Goal: Navigation & Orientation: Find specific page/section

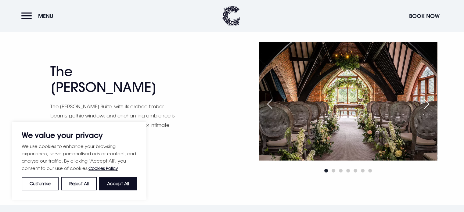
scroll to position [885, 0]
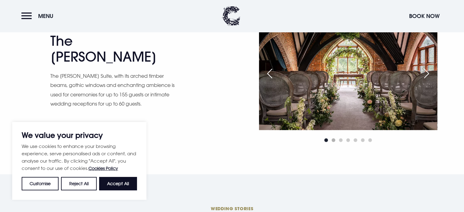
click at [334, 140] on span "Go to slide 2" at bounding box center [334, 140] width 4 height 4
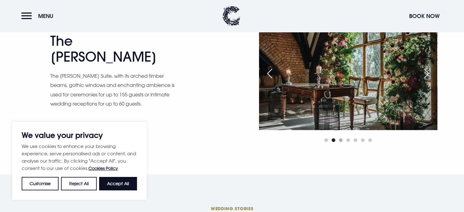
click at [340, 139] on span "Go to slide 3" at bounding box center [341, 140] width 4 height 4
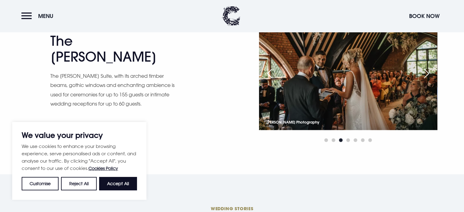
click at [351, 139] on div at bounding box center [348, 139] width 178 height 7
click at [364, 139] on span "Go to slide 6" at bounding box center [363, 140] width 4 height 4
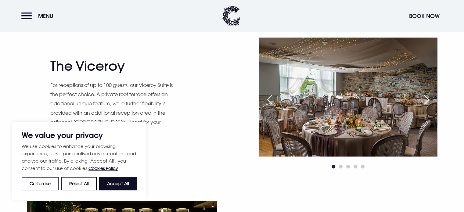
scroll to position [519, 0]
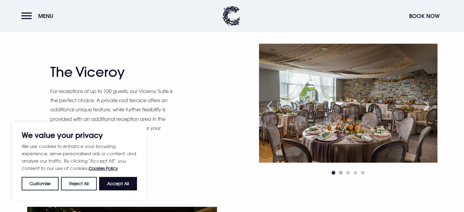
click at [339, 171] on span "Go to slide 2" at bounding box center [341, 173] width 4 height 4
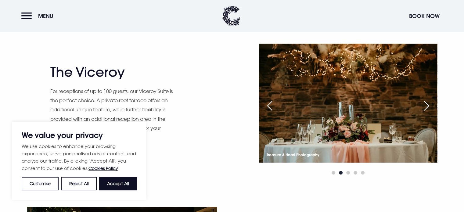
click at [350, 171] on div at bounding box center [348, 172] width 178 height 7
click at [354, 171] on div at bounding box center [348, 172] width 178 height 7
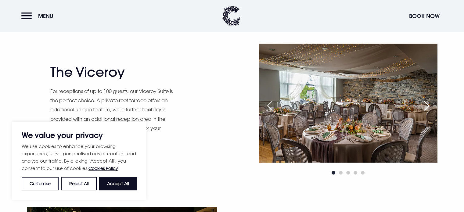
click at [359, 171] on div at bounding box center [348, 172] width 178 height 7
click at [367, 172] on div at bounding box center [348, 172] width 178 height 7
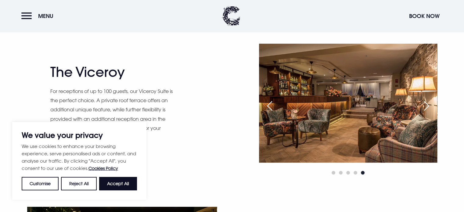
click at [425, 104] on div "Next slide" at bounding box center [426, 105] width 15 height 13
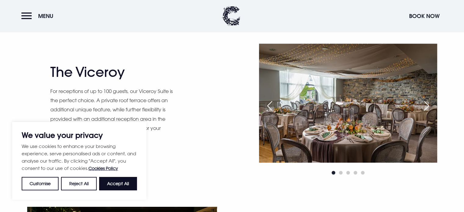
click at [425, 104] on div "Next slide" at bounding box center [426, 105] width 15 height 13
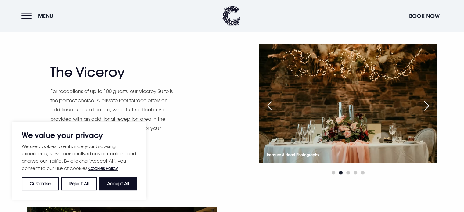
click at [425, 103] on div "Next slide" at bounding box center [426, 105] width 15 height 13
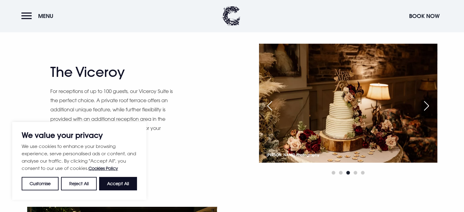
click at [425, 103] on div "Next slide" at bounding box center [426, 105] width 15 height 13
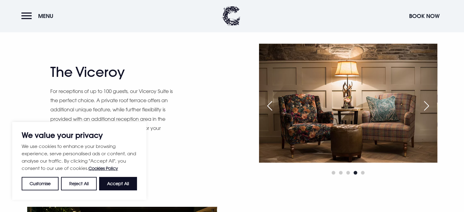
click at [425, 103] on div "Next slide" at bounding box center [426, 105] width 15 height 13
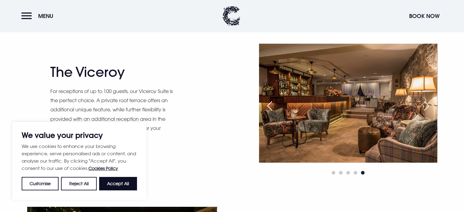
click at [425, 103] on div "Next slide" at bounding box center [426, 105] width 15 height 13
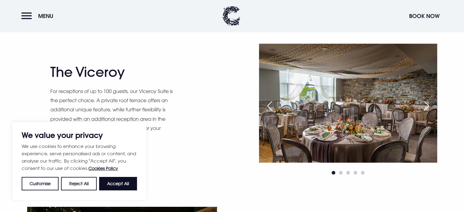
click at [425, 103] on div "Next slide" at bounding box center [426, 105] width 15 height 13
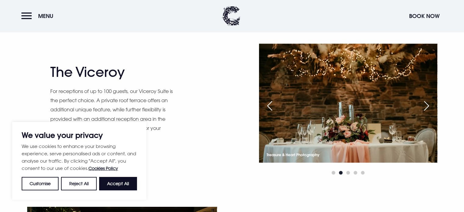
click at [425, 102] on div "Next slide" at bounding box center [426, 105] width 15 height 13
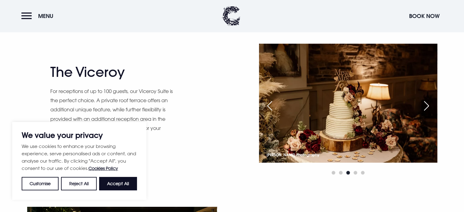
click at [425, 101] on div "Next slide" at bounding box center [426, 105] width 15 height 13
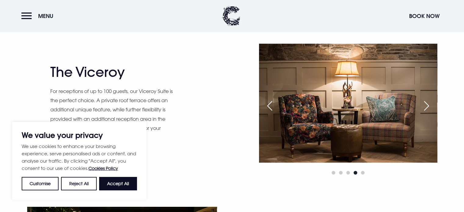
click at [425, 101] on div "Next slide" at bounding box center [426, 105] width 15 height 13
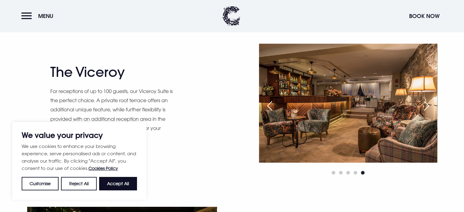
click at [425, 101] on div "Next slide" at bounding box center [426, 105] width 15 height 13
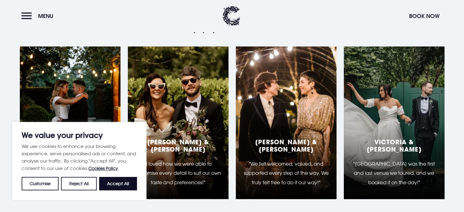
scroll to position [1098, 0]
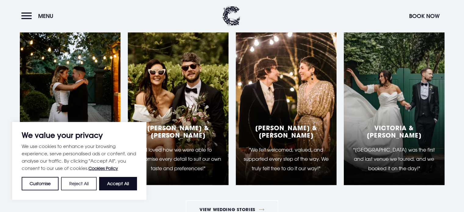
click at [79, 185] on button "Reject All" at bounding box center [78, 183] width 35 height 13
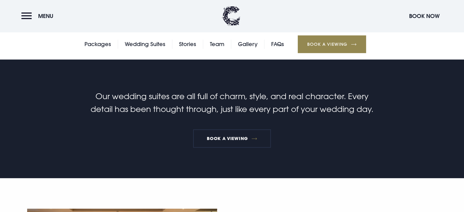
scroll to position [153, 0]
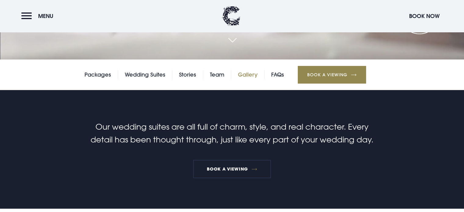
click at [247, 74] on link "Gallery" at bounding box center [248, 74] width 20 height 9
